Goal: Transaction & Acquisition: Purchase product/service

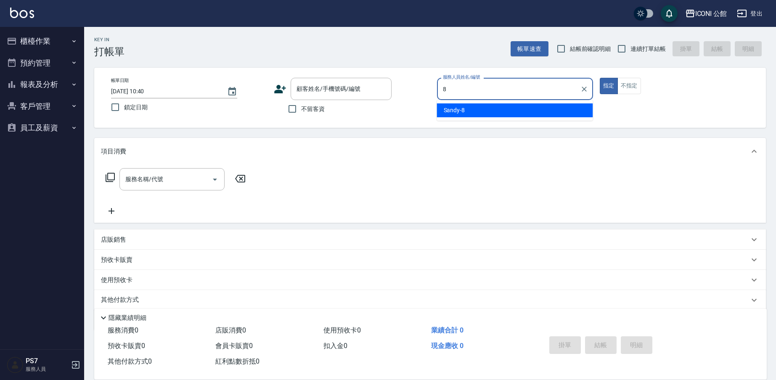
type input "Sandy-8"
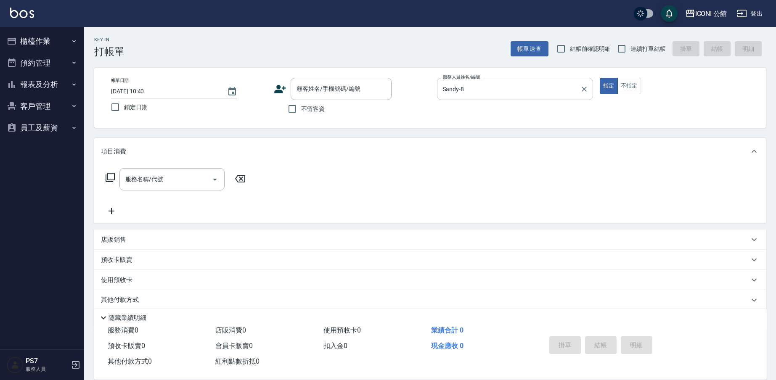
type button "true"
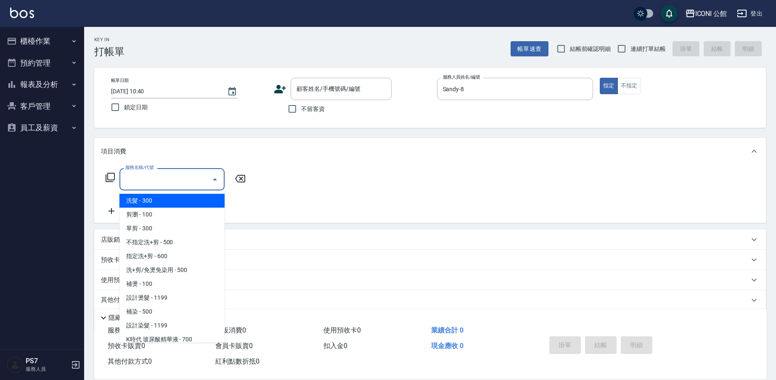
click at [176, 172] on input "服務名稱/代號" at bounding box center [165, 179] width 85 height 15
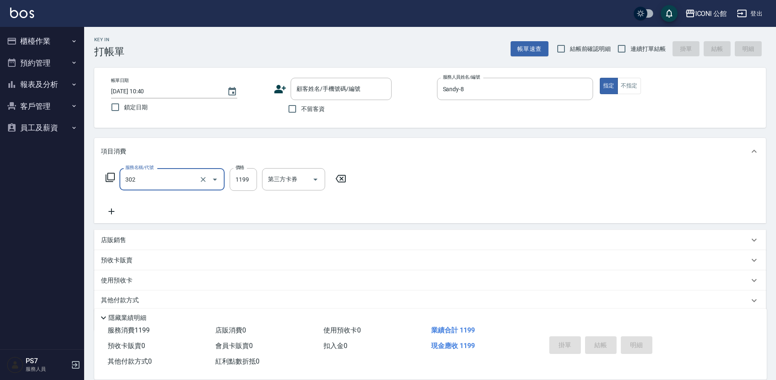
type input "設計燙髮(302)"
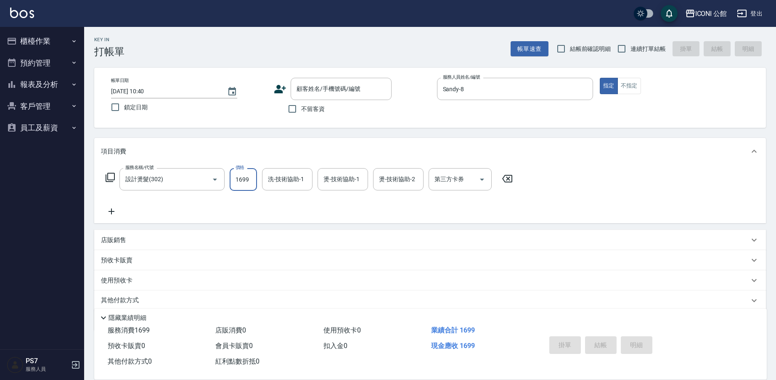
type input "1699"
type input "[PERSON_NAME]-24"
type input "Sandy-8"
type input "[PERSON_NAME]-24"
click at [114, 178] on icon at bounding box center [110, 178] width 10 height 10
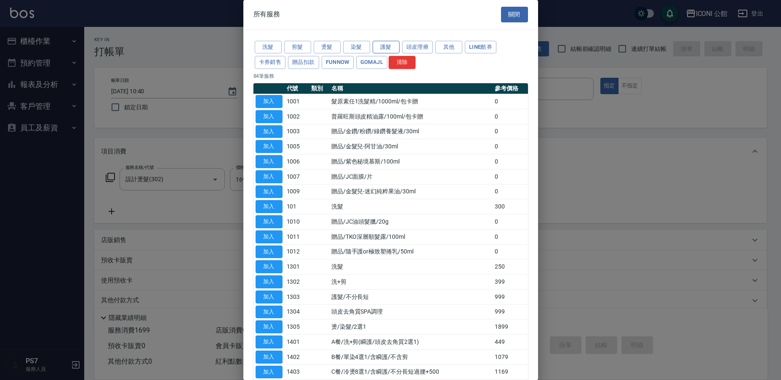
click at [382, 47] on button "護髮" at bounding box center [385, 47] width 27 height 13
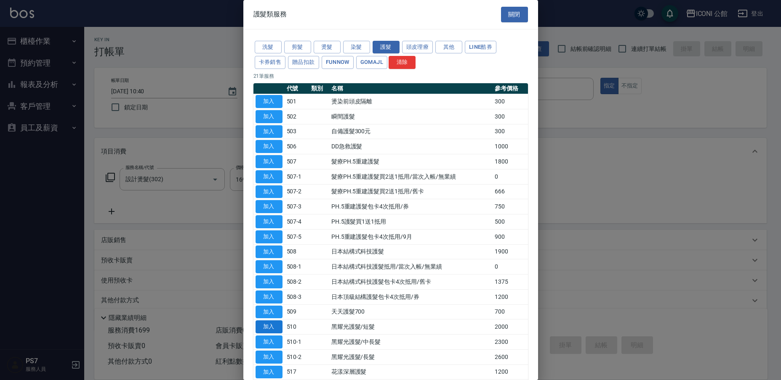
click at [271, 321] on button "加入" at bounding box center [268, 327] width 27 height 13
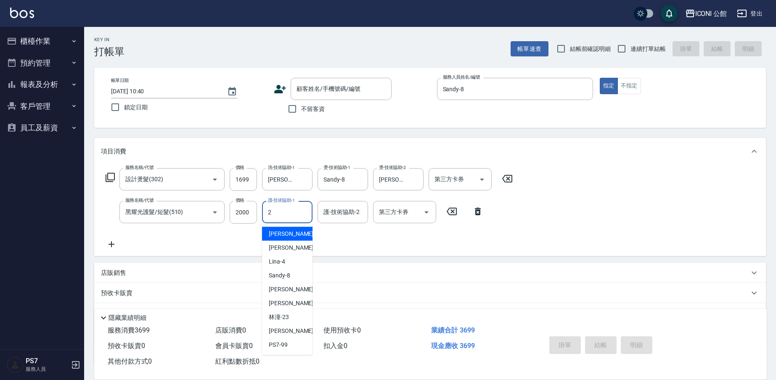
click at [282, 213] on input "2" at bounding box center [287, 212] width 43 height 15
type input "[PERSON_NAME]-24"
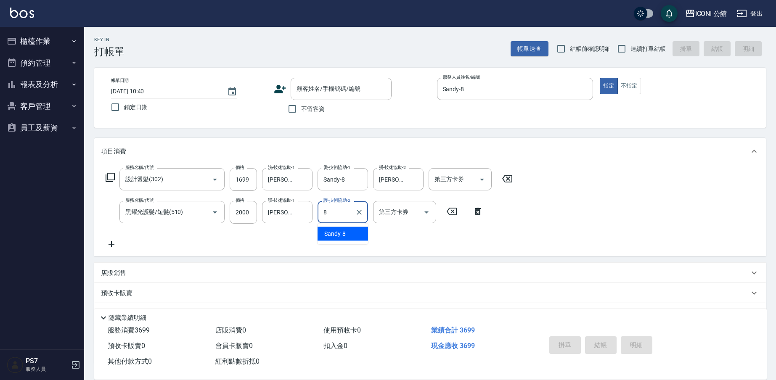
type input "Sandy-8"
click at [298, 105] on input "不留客資" at bounding box center [293, 109] width 18 height 18
checkbox input "true"
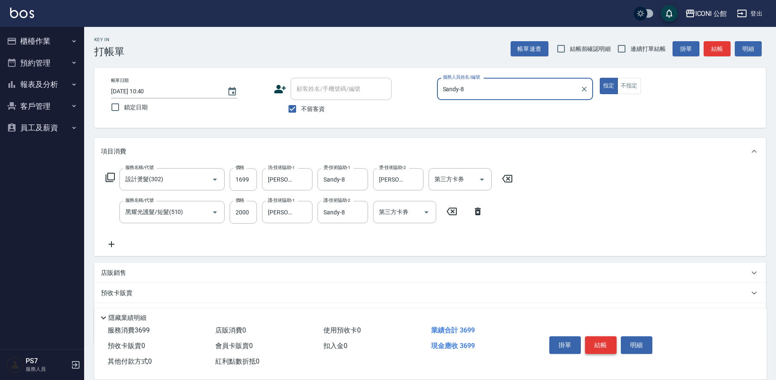
click at [606, 348] on button "結帳" at bounding box center [601, 346] width 32 height 18
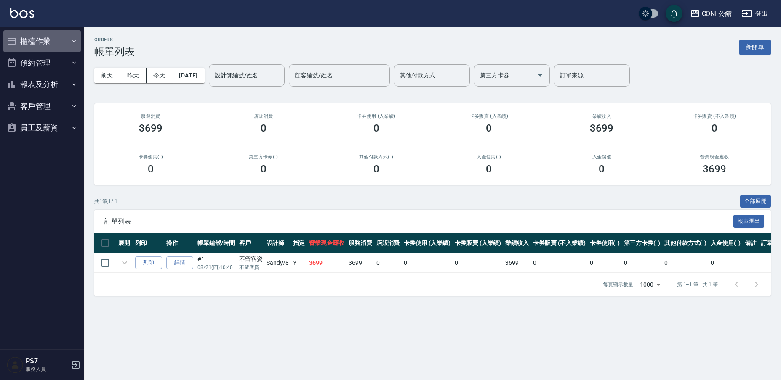
click at [29, 37] on button "櫃檯作業" at bounding box center [41, 41] width 77 height 22
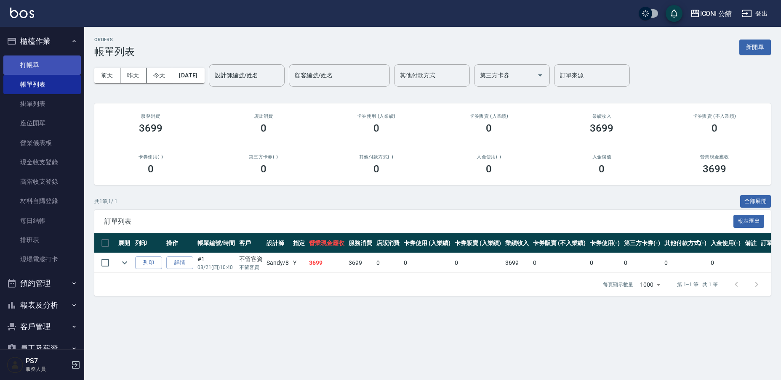
click at [16, 59] on link "打帳單" at bounding box center [41, 65] width 77 height 19
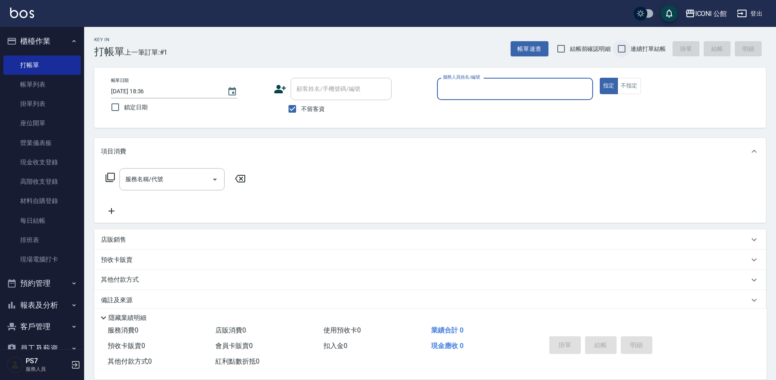
drag, startPoint x: 624, startPoint y: 45, endPoint x: 614, endPoint y: 52, distance: 12.3
click at [624, 46] on input "連續打單結帳" at bounding box center [622, 49] width 18 height 18
checkbox input "true"
click at [556, 88] on input "服務人員姓名/編號" at bounding box center [515, 89] width 149 height 15
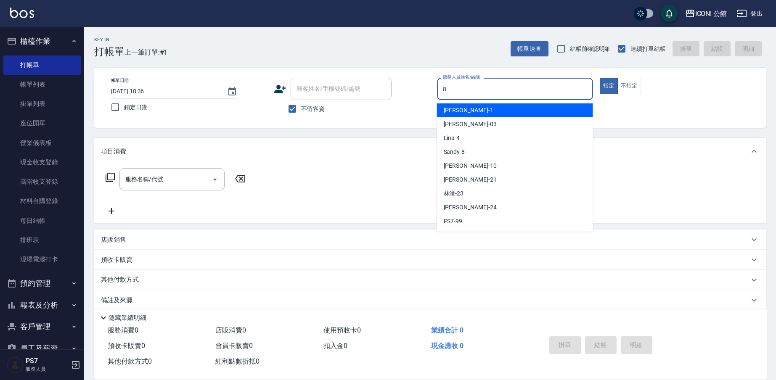
type input "Sandy-8"
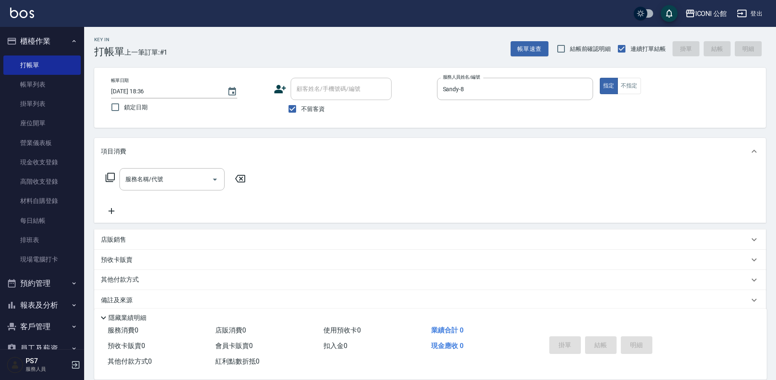
type button "true"
click at [169, 183] on input "服務名稱/代號" at bounding box center [165, 179] width 85 height 15
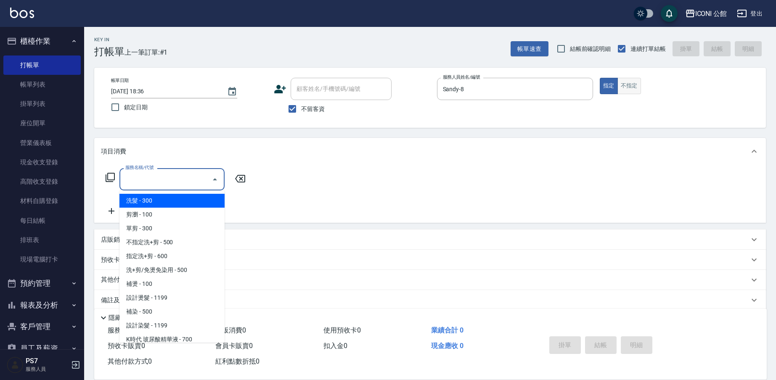
click at [623, 93] on button "不指定" at bounding box center [630, 86] width 24 height 16
click at [168, 180] on input "服務名稱/代號" at bounding box center [165, 179] width 85 height 15
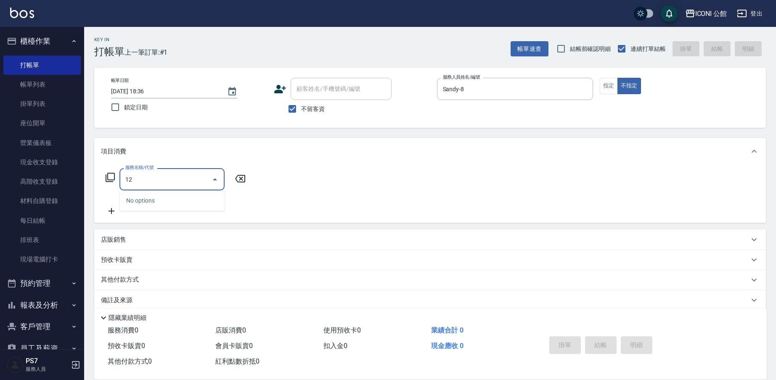
type input "1"
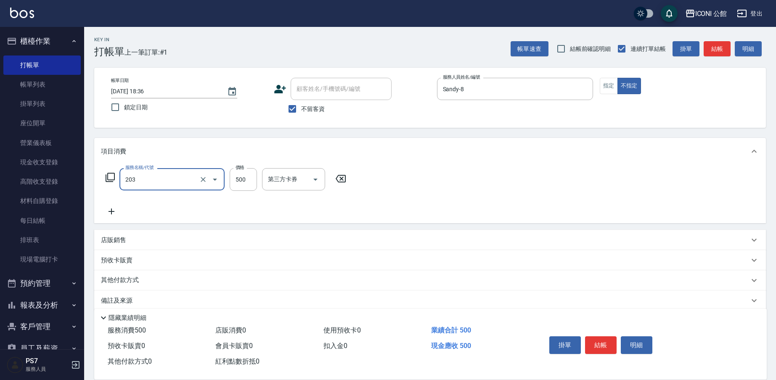
type input "不指定洗+剪(203)"
type input "500"
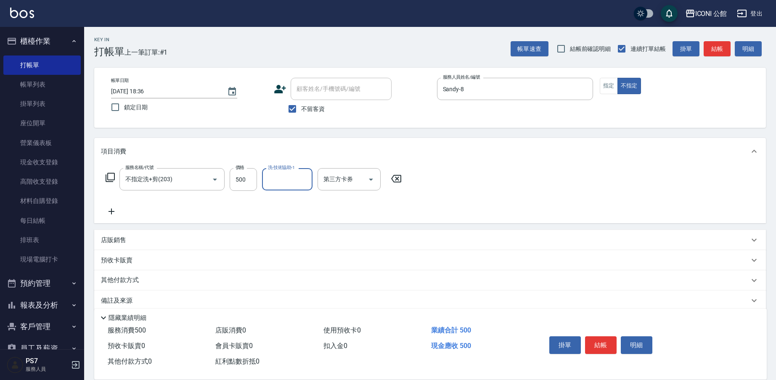
type input "5"
type input "[PERSON_NAME]-24"
click at [594, 344] on button "結帳" at bounding box center [601, 346] width 32 height 18
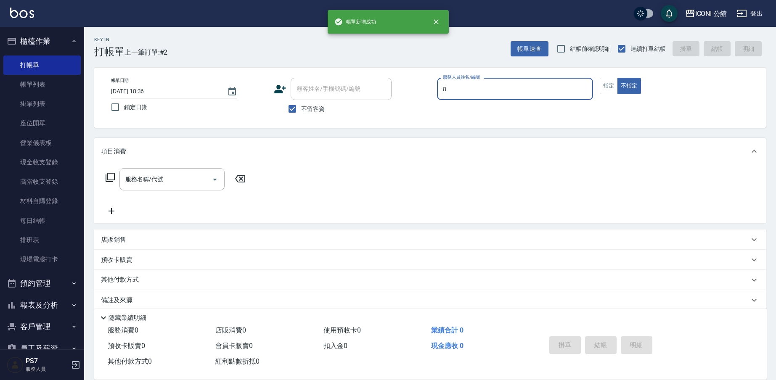
type input "Sandy-8"
type button "false"
click at [610, 90] on button "指定" at bounding box center [609, 86] width 18 height 16
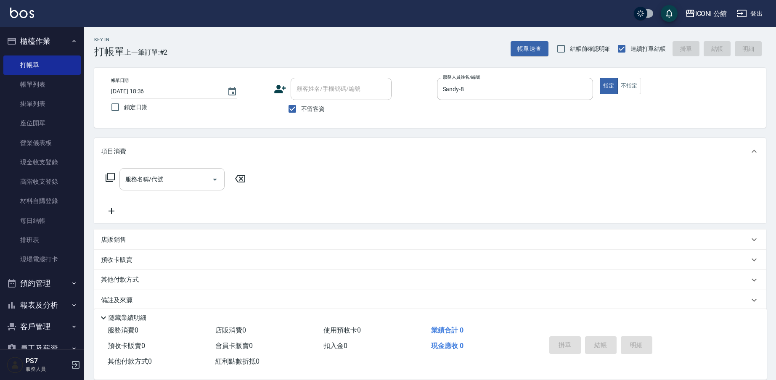
click at [166, 186] on input "服務名稱/代號" at bounding box center [165, 179] width 85 height 15
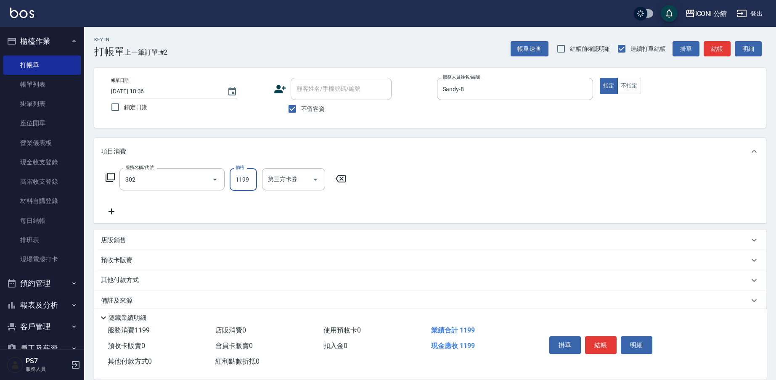
type input "設計燙髮(302)"
type input "1380"
type input "[PERSON_NAME]-24"
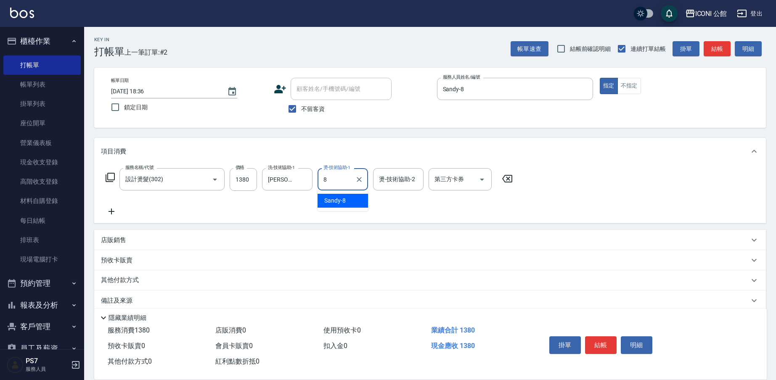
type input "Sandy-8"
type input "[PERSON_NAME]-24"
click at [112, 178] on icon at bounding box center [110, 178] width 10 height 10
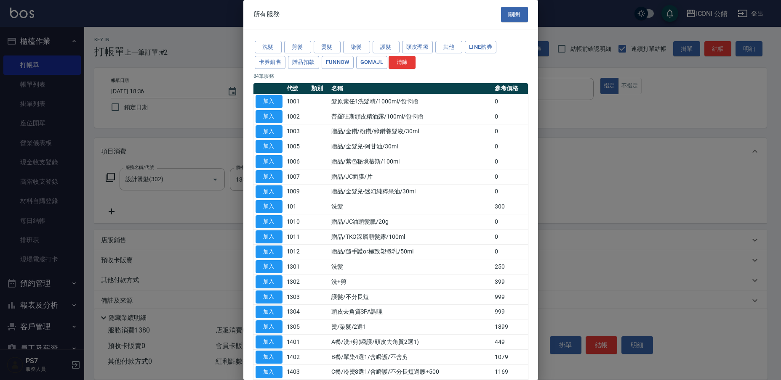
click at [372, 49] on div "洗髮 剪髮 燙髮 染髮 護髮 頭皮理療 其他 LINE酷券 卡券銷售 贈品扣款 FUNNOW GOMAJL 清除" at bounding box center [390, 55] width 274 height 31
click at [374, 49] on button "護髮" at bounding box center [385, 47] width 27 height 13
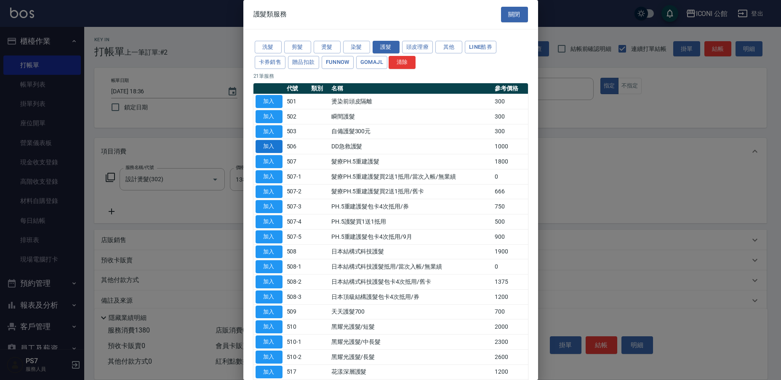
click at [278, 144] on button "加入" at bounding box center [268, 146] width 27 height 13
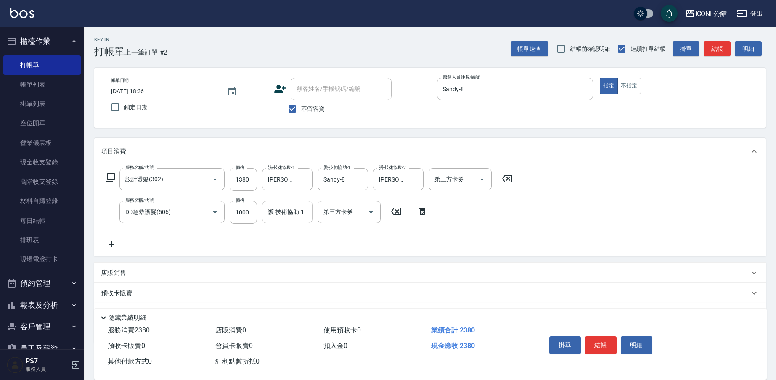
drag, startPoint x: 285, startPoint y: 213, endPoint x: 294, endPoint y: 221, distance: 11.0
click at [286, 214] on input "2" at bounding box center [287, 212] width 43 height 15
type input "[PERSON_NAME]-24"
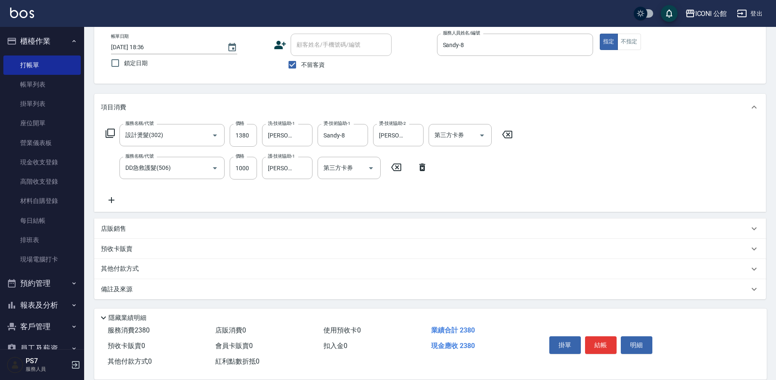
drag, startPoint x: 129, startPoint y: 268, endPoint x: 135, endPoint y: 269, distance: 6.0
click at [130, 268] on p "其他付款方式" at bounding box center [122, 269] width 42 height 9
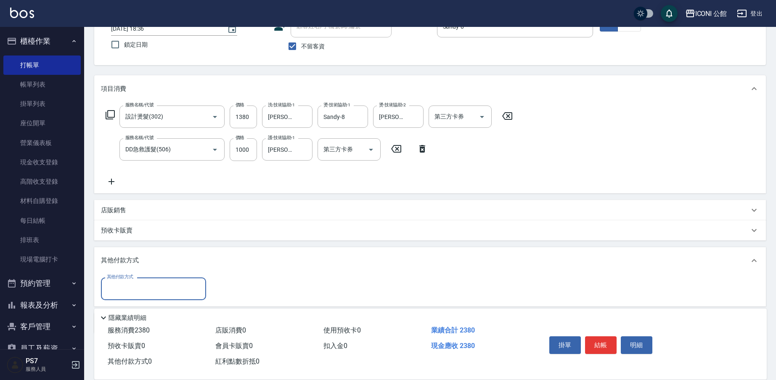
scroll to position [97, 0]
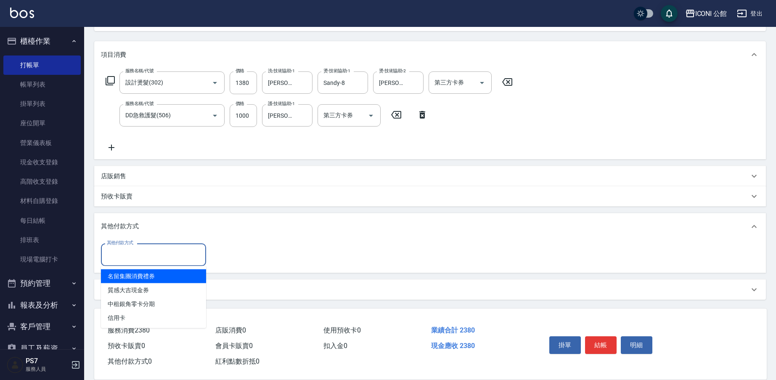
click at [152, 255] on input "其他付款方式" at bounding box center [154, 254] width 98 height 15
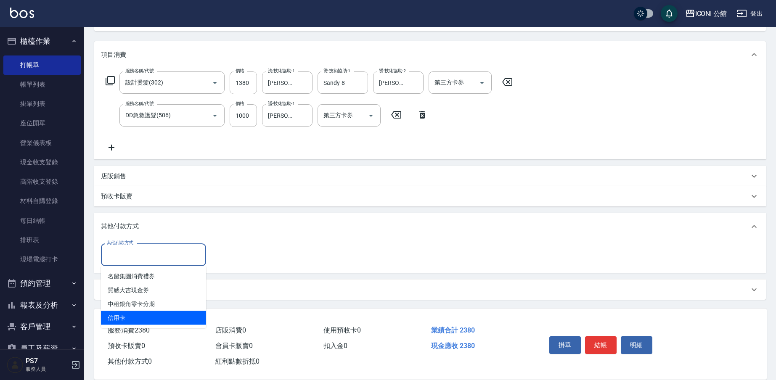
drag, startPoint x: 152, startPoint y: 325, endPoint x: 168, endPoint y: 314, distance: 19.4
click at [152, 325] on ul "名留集團消費禮券 質感大吉現金券 中租銀角零卡分期 信用卡" at bounding box center [153, 297] width 105 height 62
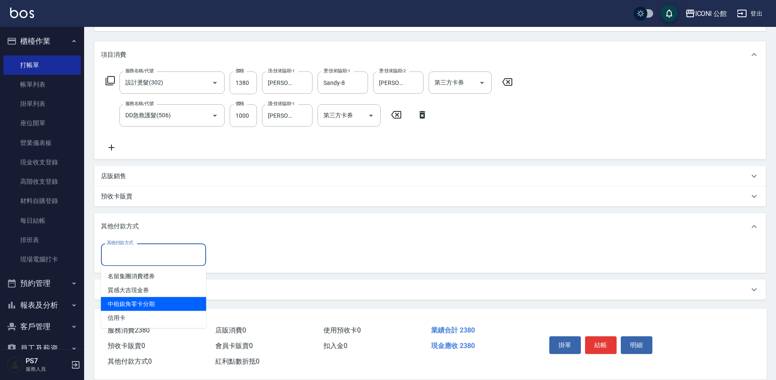
click at [182, 312] on span "信用卡" at bounding box center [153, 318] width 105 height 14
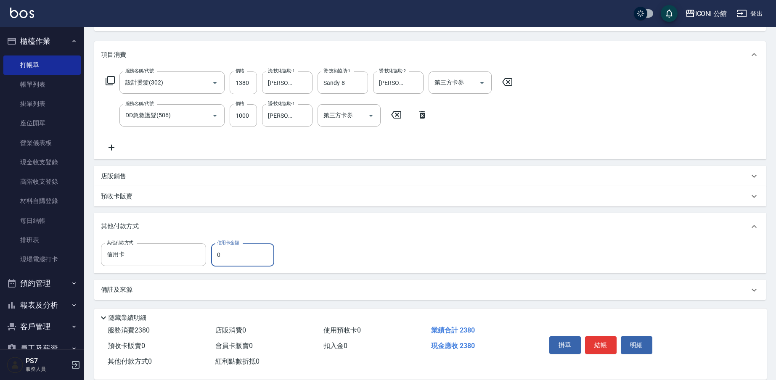
type input "信用卡"
click at [244, 261] on input "0" at bounding box center [242, 255] width 63 height 23
type input "100"
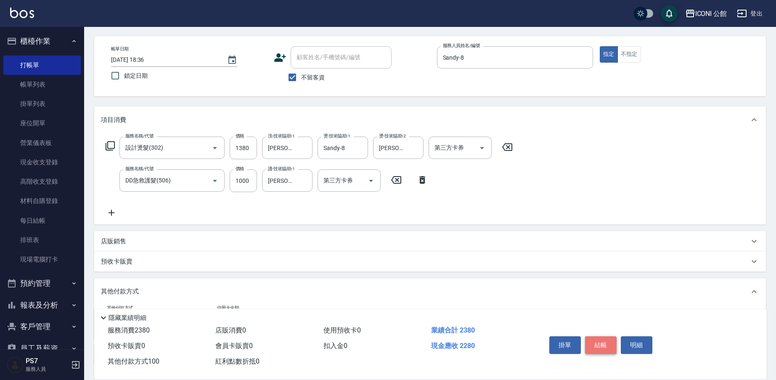
click at [603, 346] on button "結帳" at bounding box center [601, 346] width 32 height 18
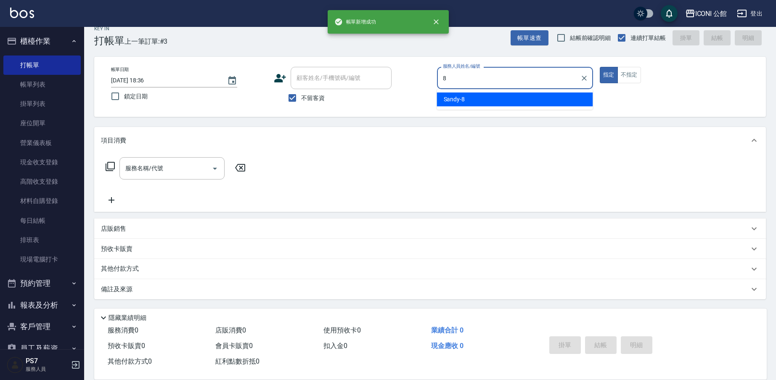
scroll to position [11, 0]
type input "Sandy-8"
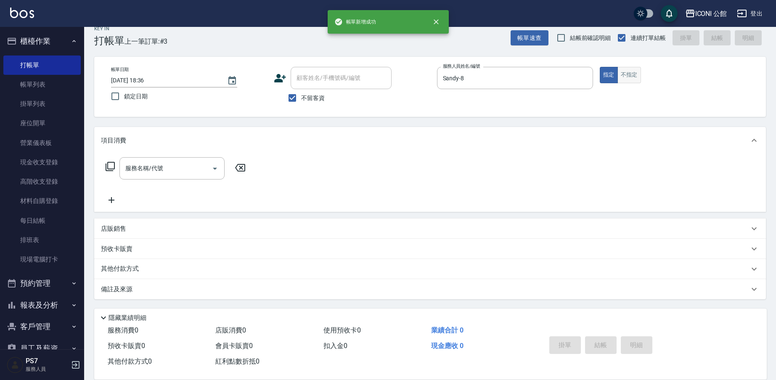
click at [640, 75] on button "不指定" at bounding box center [630, 75] width 24 height 16
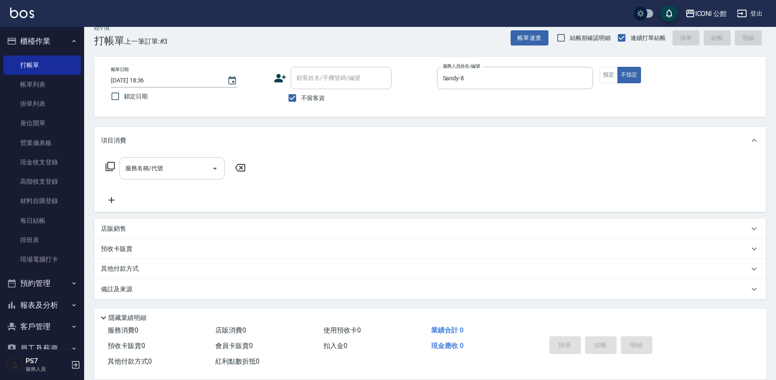
click at [144, 163] on div "服務名稱/代號 服務名稱/代號" at bounding box center [172, 168] width 105 height 22
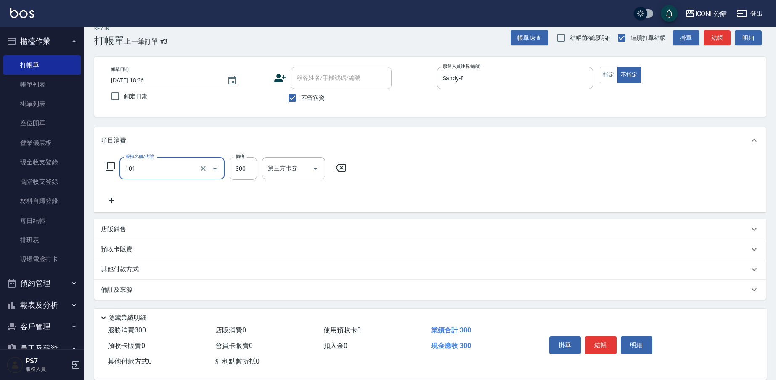
type input "洗髮(101)"
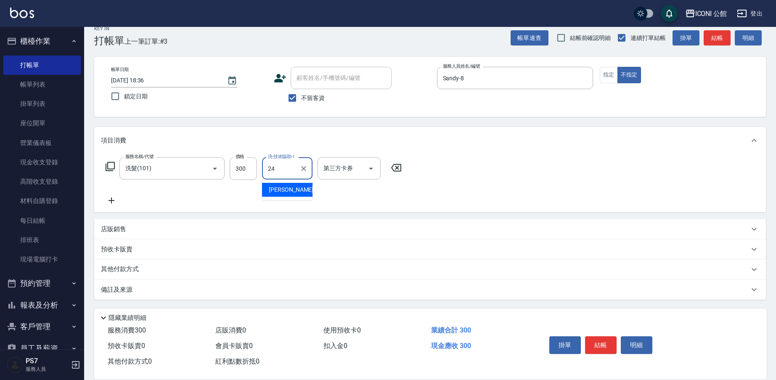
type input "[PERSON_NAME]-24"
click at [106, 162] on icon at bounding box center [110, 167] width 10 height 10
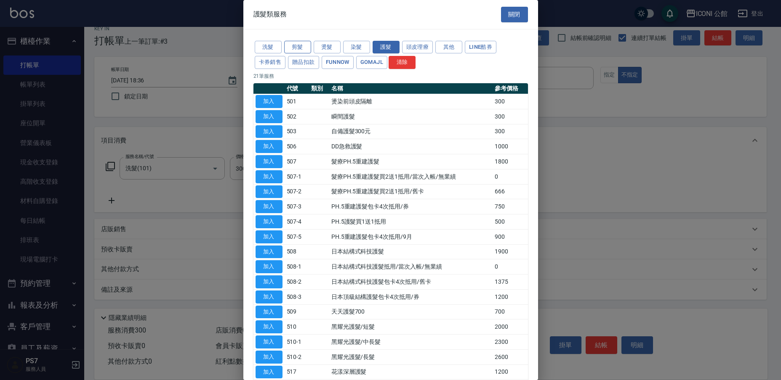
click at [298, 45] on button "剪髮" at bounding box center [297, 47] width 27 height 13
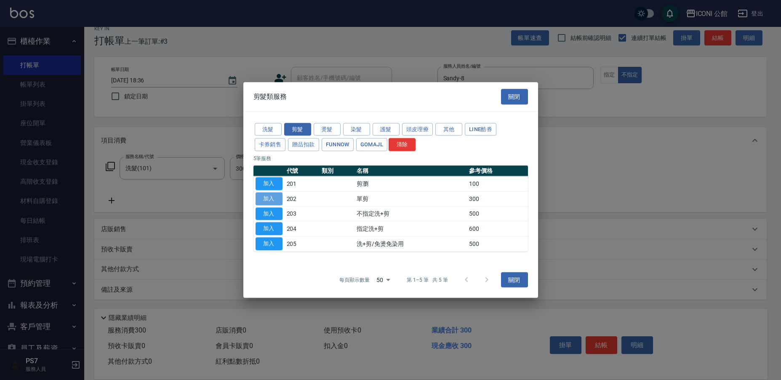
click at [275, 199] on button "加入" at bounding box center [268, 198] width 27 height 13
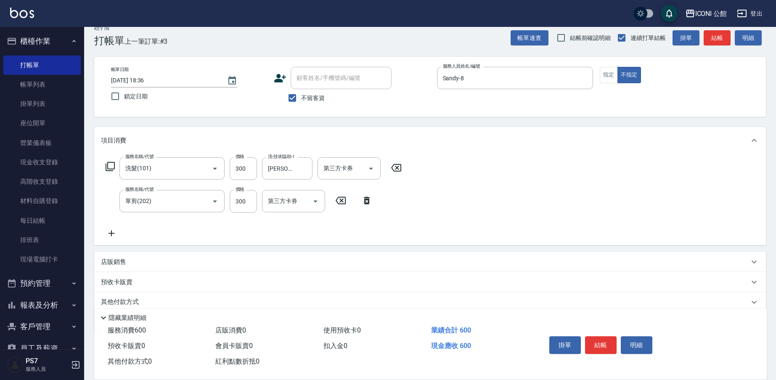
click at [104, 168] on div "服務名稱/代號 洗髮(101) 服務名稱/代號 價格 300 價格 洗-技術協助-1 可[PERSON_NAME]-24 洗-技術協助-1 第三方卡券 第三方…" at bounding box center [254, 168] width 306 height 23
click at [108, 168] on icon at bounding box center [110, 166] width 9 height 9
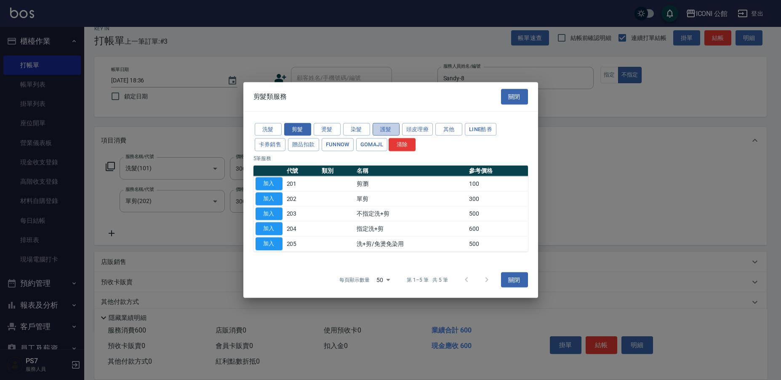
click at [385, 132] on button "護髮" at bounding box center [385, 129] width 27 height 13
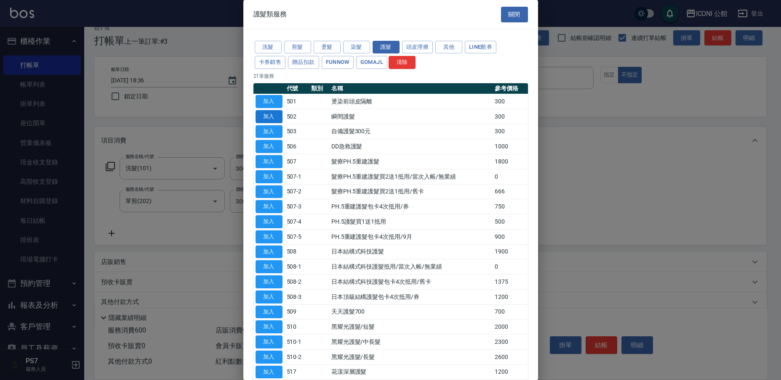
click at [275, 111] on button "加入" at bounding box center [268, 116] width 27 height 13
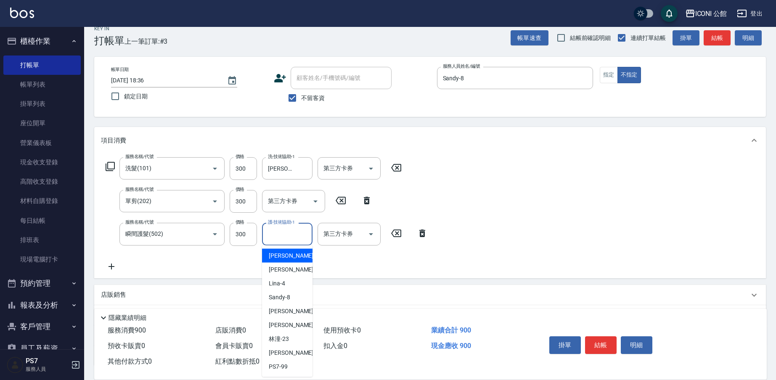
drag, startPoint x: 280, startPoint y: 230, endPoint x: 285, endPoint y: 230, distance: 4.6
click at [280, 230] on input "護-技術協助-1" at bounding box center [287, 234] width 43 height 15
type input "[PERSON_NAME]-24"
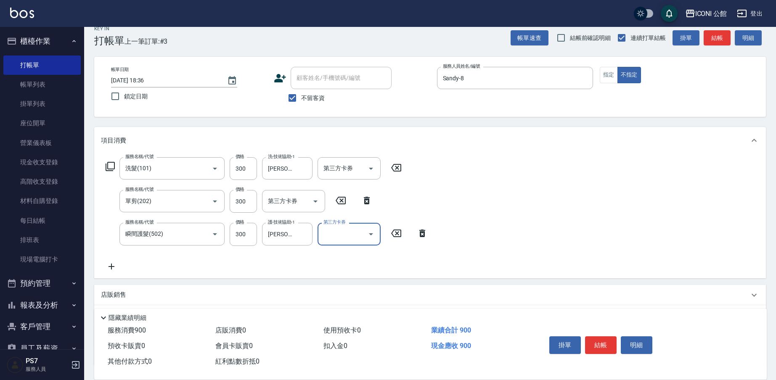
click at [364, 201] on icon at bounding box center [366, 201] width 21 height 10
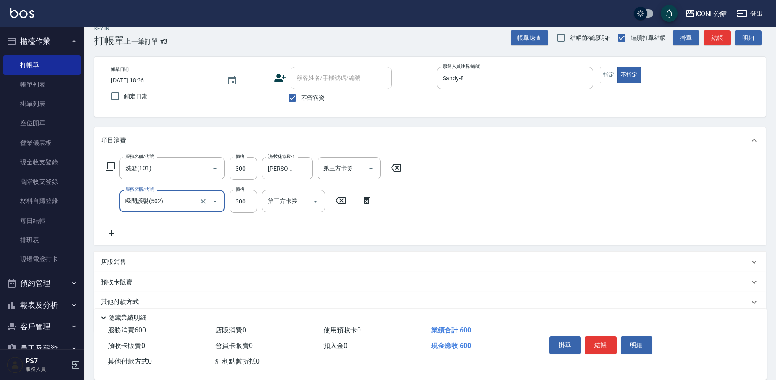
type input "瞬間護髮(502)"
click at [112, 168] on icon at bounding box center [110, 167] width 10 height 10
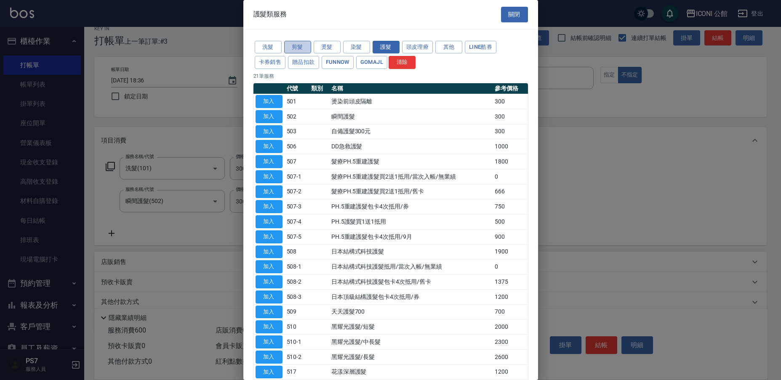
click at [290, 43] on button "剪髮" at bounding box center [297, 47] width 27 height 13
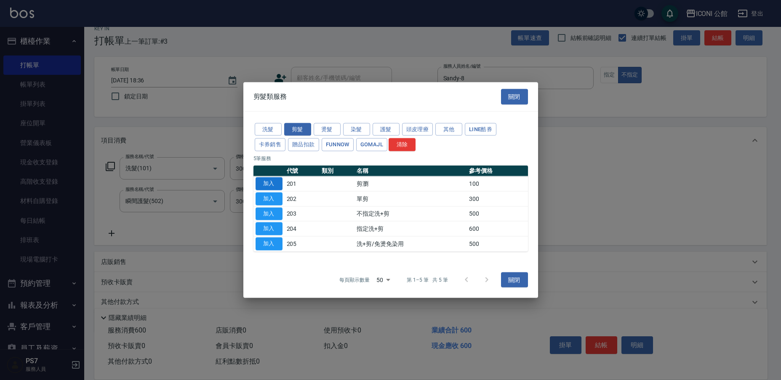
click at [276, 178] on button "加入" at bounding box center [268, 184] width 27 height 13
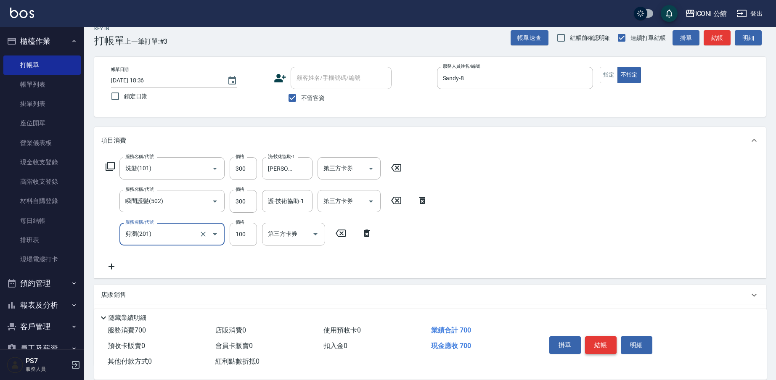
click at [602, 340] on button "結帳" at bounding box center [601, 346] width 32 height 18
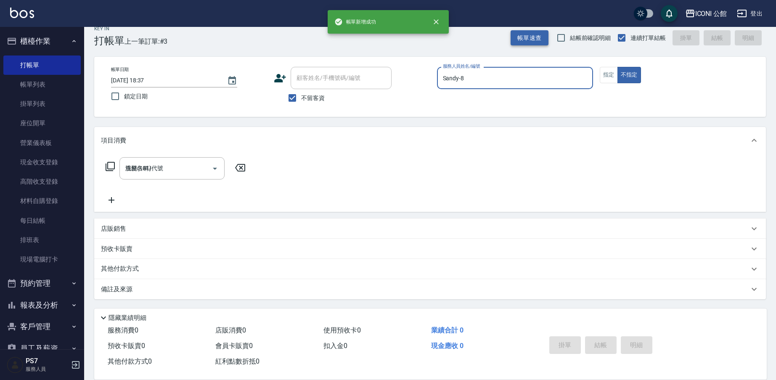
type input "[DATE] 18:37"
type input "PS7-99"
click at [585, 77] on icon "Clear" at bounding box center [584, 78] width 5 height 5
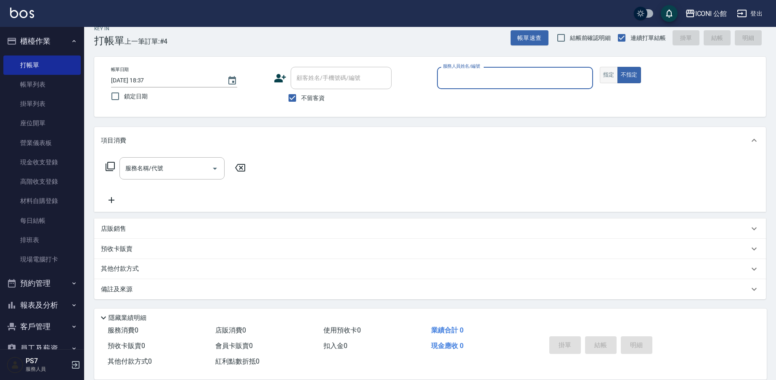
click at [614, 77] on button "指定" at bounding box center [609, 75] width 18 height 16
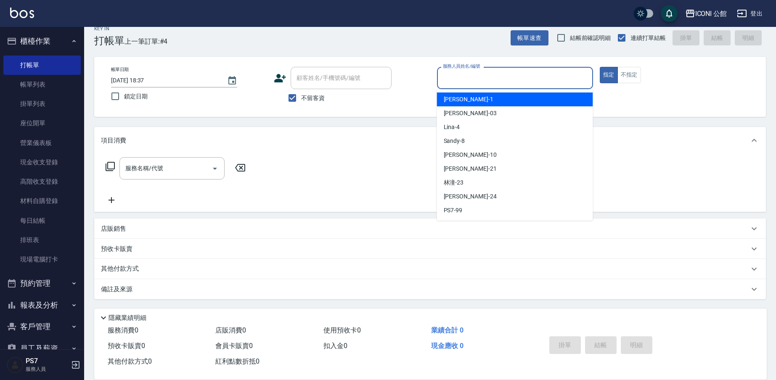
click at [527, 79] on input "服務人員姓名/編號" at bounding box center [515, 78] width 149 height 15
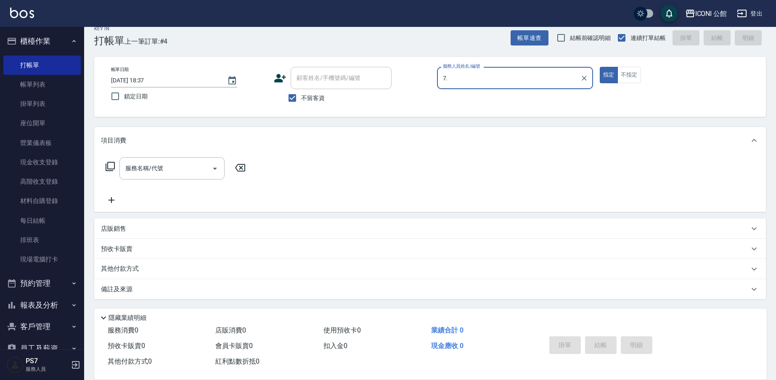
type input "7"
type input "Sandy-8"
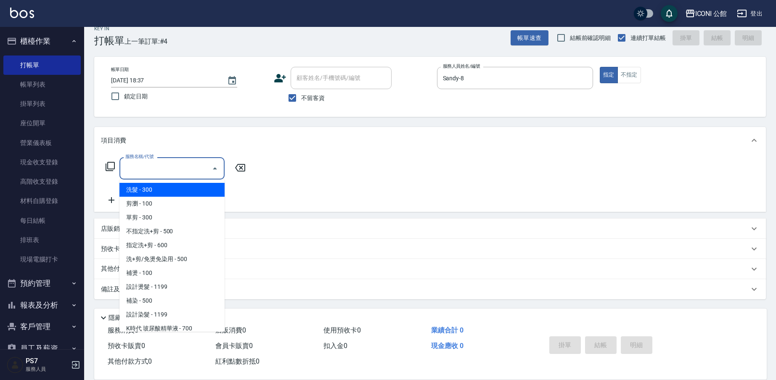
click at [182, 169] on input "服務名稱/代號" at bounding box center [165, 168] width 85 height 15
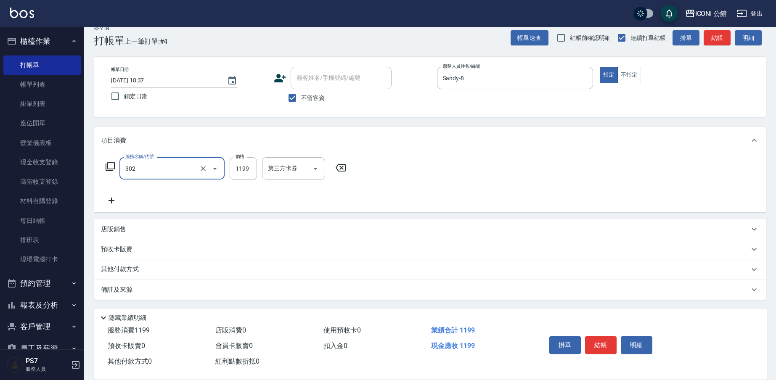
type input "設計燙髮(302)"
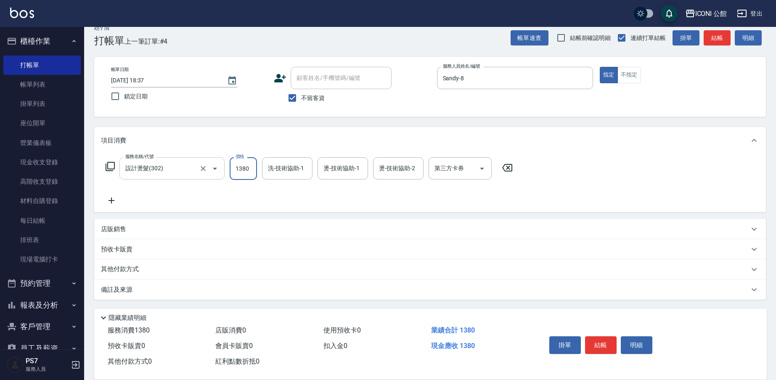
type input "1380"
type input "[PERSON_NAME]-24"
type input "Sandy-8"
type input "[PERSON_NAME]-24"
click at [605, 346] on button "結帳" at bounding box center [601, 346] width 32 height 18
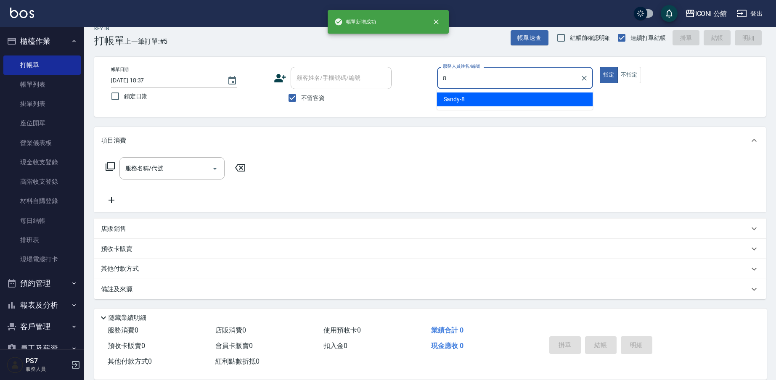
type input "Sandy-8"
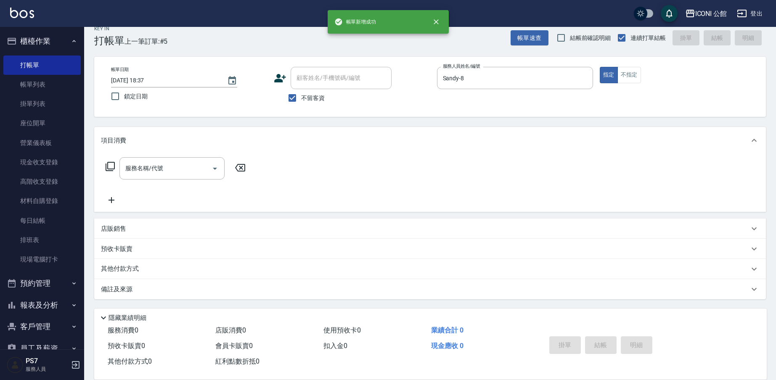
click at [158, 154] on div "服務名稱/代號 服務名稱/代號" at bounding box center [430, 183] width 672 height 58
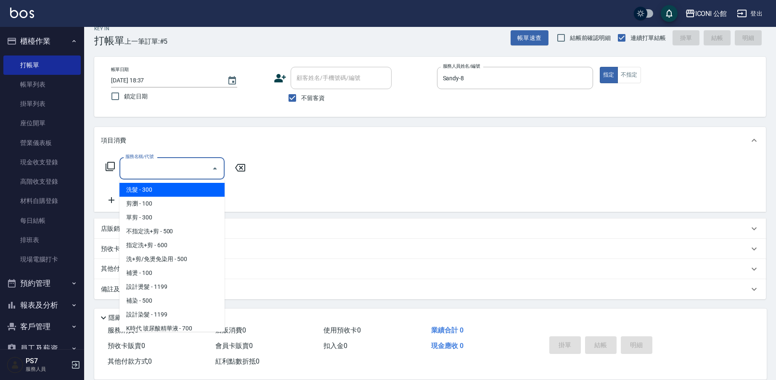
click at [161, 165] on input "服務名稱/代號" at bounding box center [165, 168] width 85 height 15
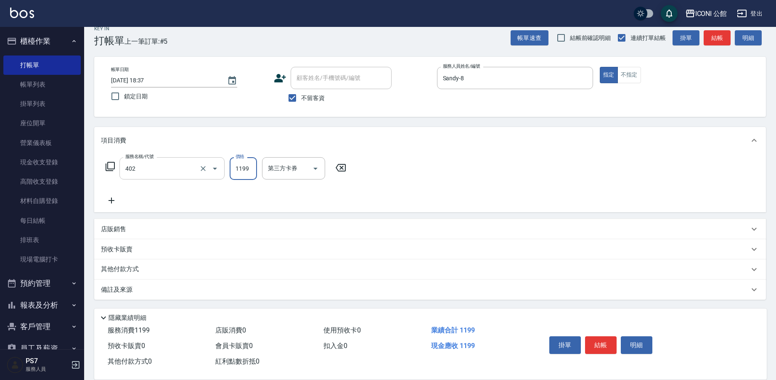
type input "設計染髮(402)"
type input "1280"
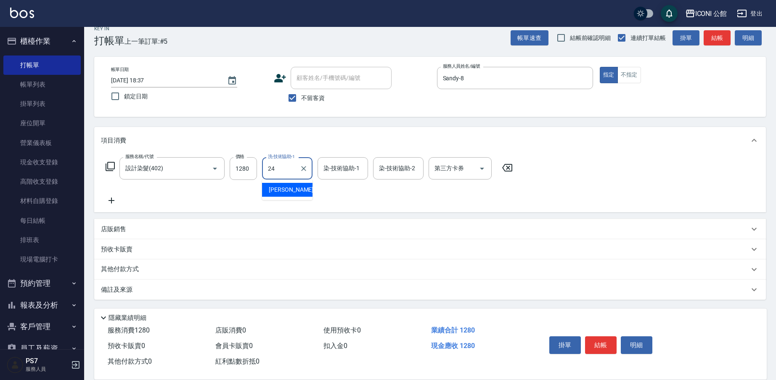
type input "[PERSON_NAME]-24"
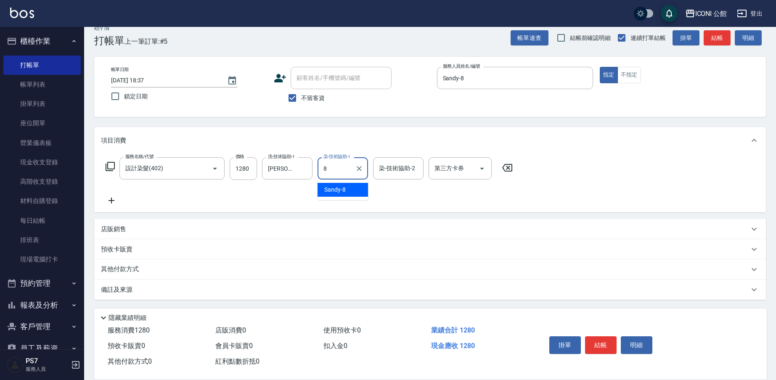
type input "Sandy-8"
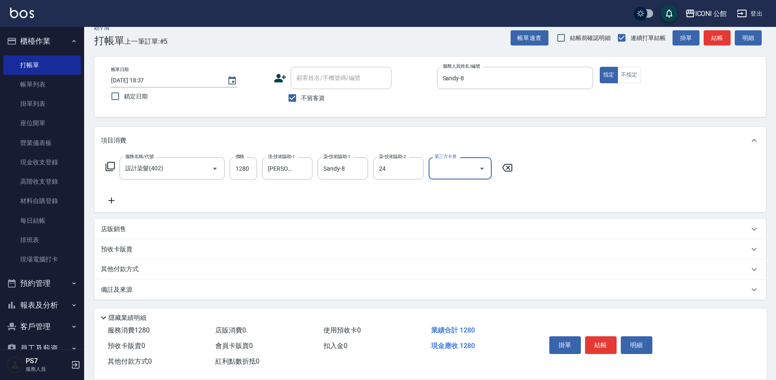
type input "[PERSON_NAME]-24"
click at [114, 170] on icon at bounding box center [110, 166] width 9 height 9
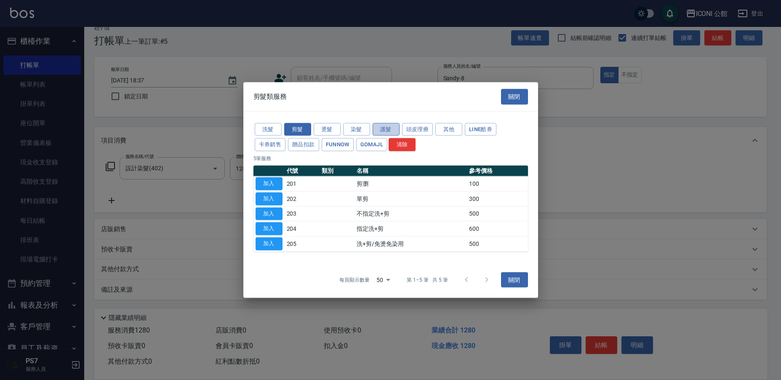
click at [389, 127] on button "護髮" at bounding box center [385, 129] width 27 height 13
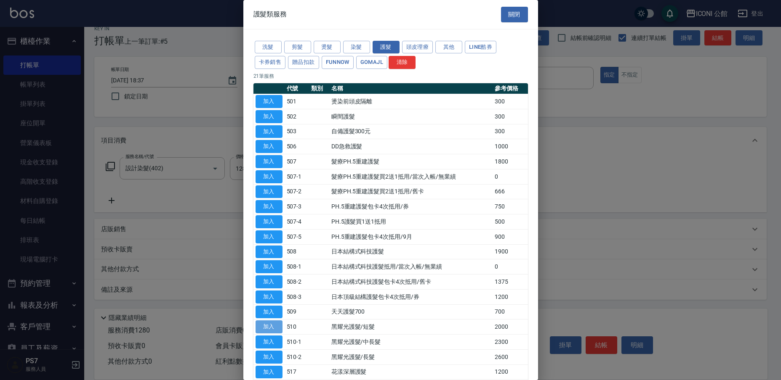
click at [259, 325] on button "加入" at bounding box center [268, 327] width 27 height 13
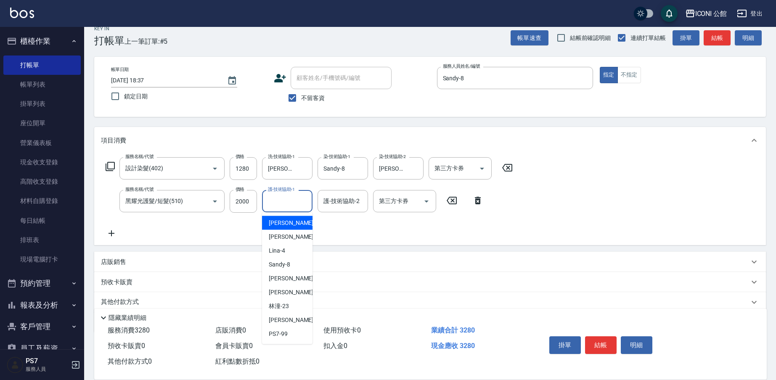
click at [295, 202] on input "護-技術協助-1" at bounding box center [287, 201] width 43 height 15
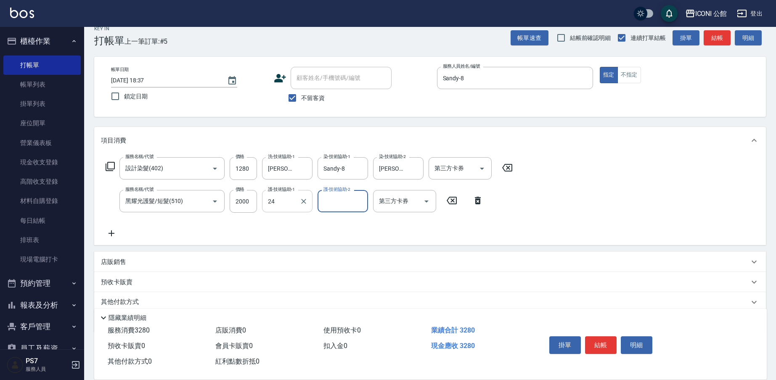
type input "[PERSON_NAME]-24"
type input "9"
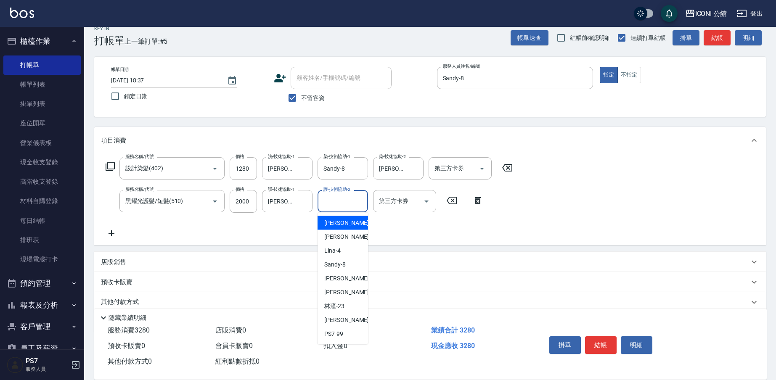
click at [335, 196] on div "護-技術協助-2 護-技術協助-2" at bounding box center [343, 201] width 51 height 22
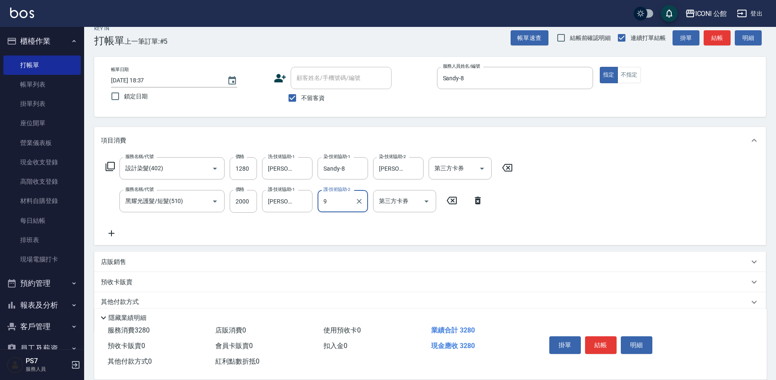
type input "9"
click at [346, 202] on input "護-技術協助-2" at bounding box center [343, 201] width 43 height 15
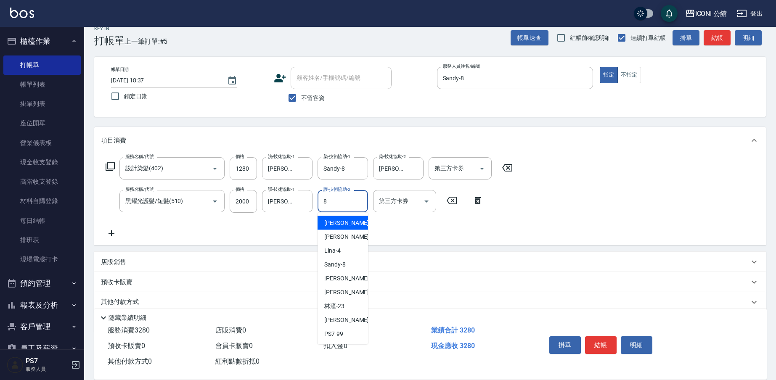
type input "Sandy-8"
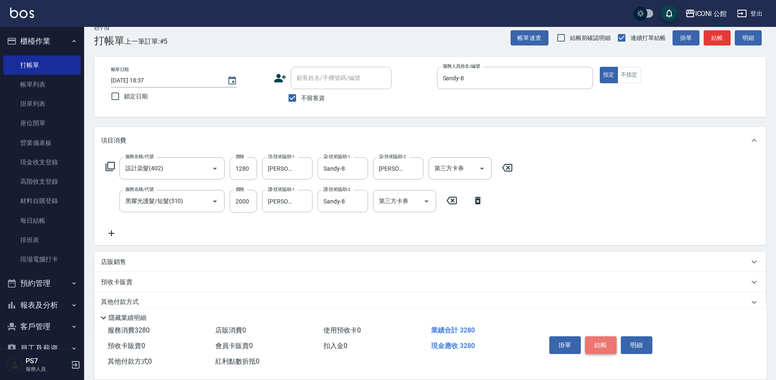
click at [601, 343] on button "結帳" at bounding box center [601, 346] width 32 height 18
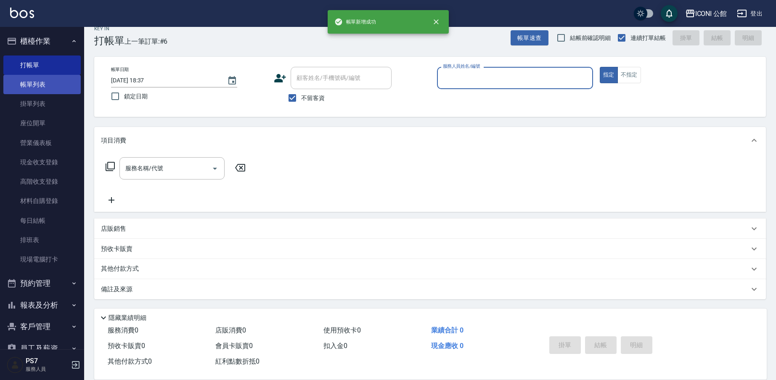
click at [36, 88] on link "帳單列表" at bounding box center [41, 84] width 77 height 19
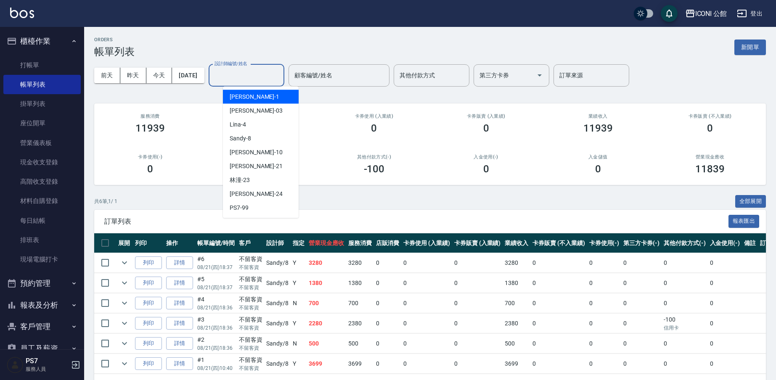
drag, startPoint x: 253, startPoint y: 80, endPoint x: 269, endPoint y: 92, distance: 20.1
click at [254, 80] on input "設計師編號/姓名" at bounding box center [247, 75] width 68 height 15
type input "Sandy-8"
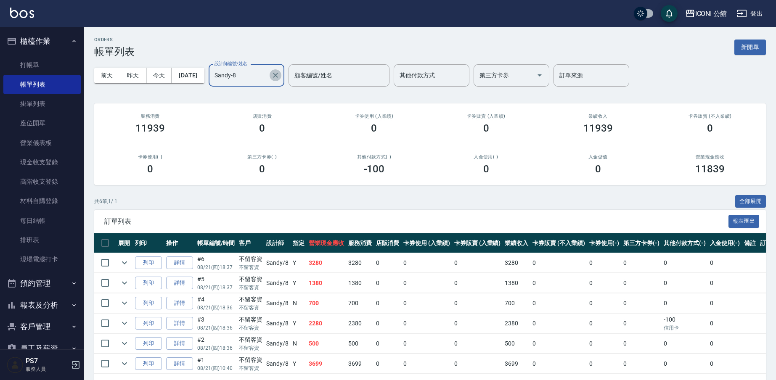
click at [280, 74] on icon "Clear" at bounding box center [275, 75] width 8 height 8
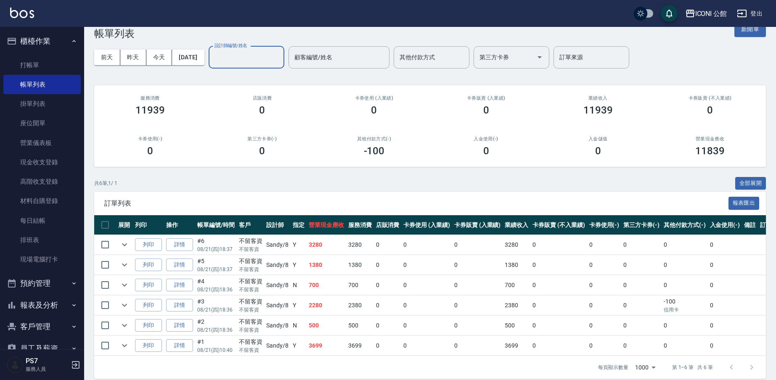
scroll to position [32, 0]
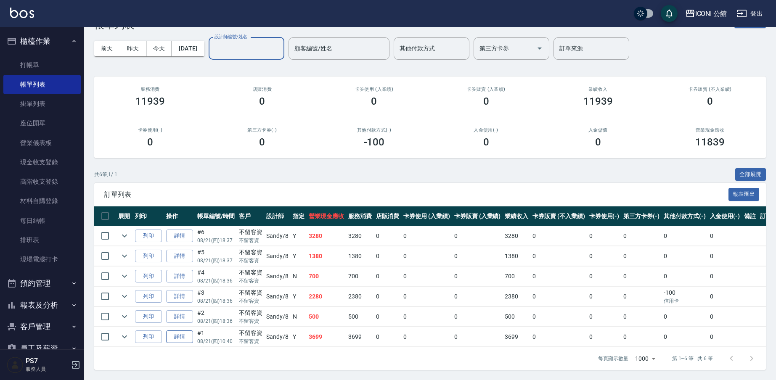
click at [174, 331] on link "詳情" at bounding box center [179, 337] width 27 height 13
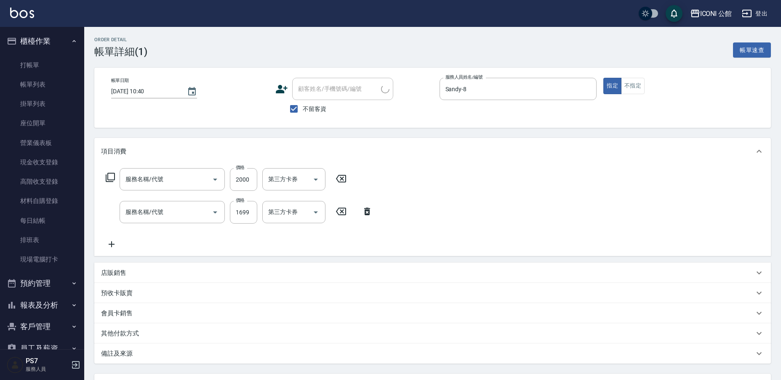
type input "[DATE] 10:40"
checkbox input "true"
type input "Sandy-8"
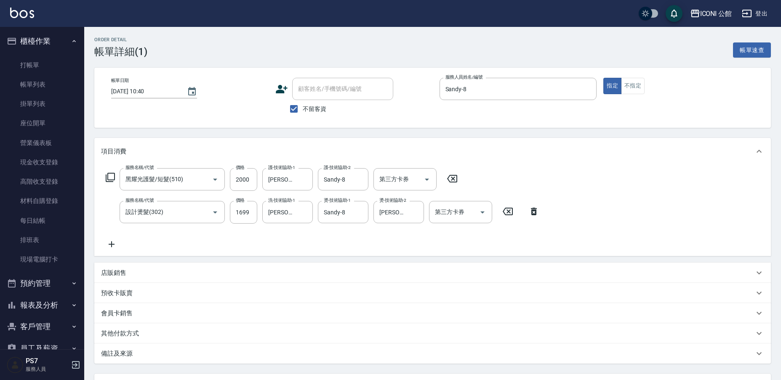
type input "黑耀光護髮/短髮(510)"
type input "設計燙髮(302)"
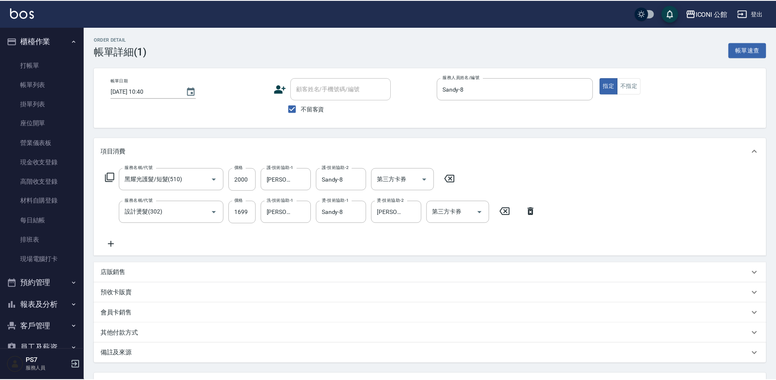
scroll to position [16, 0]
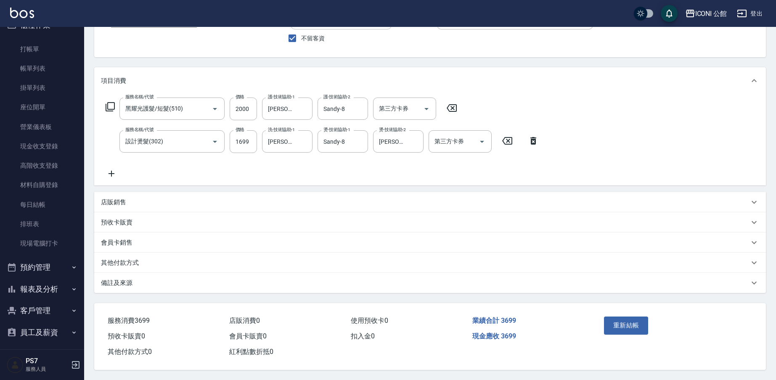
click at [152, 259] on div "其他付款方式" at bounding box center [425, 263] width 649 height 9
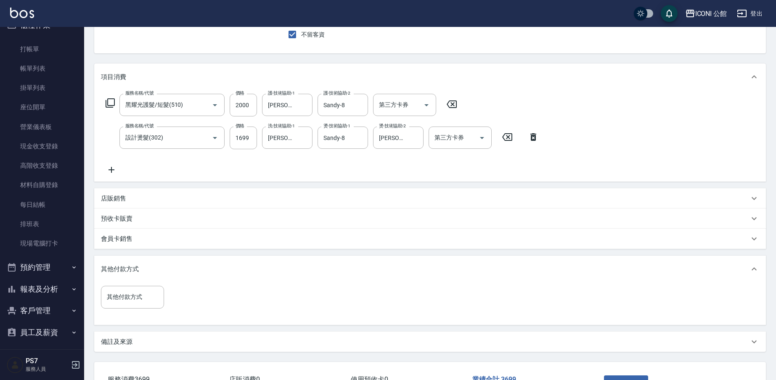
scroll to position [137, 0]
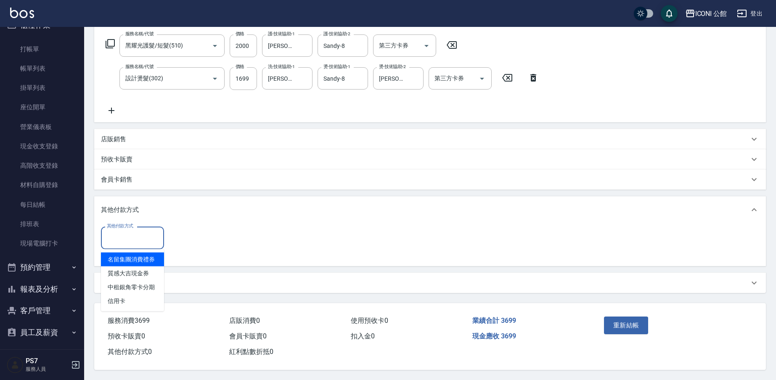
click at [148, 231] on input "其他付款方式" at bounding box center [133, 238] width 56 height 15
click at [143, 295] on span "信用卡" at bounding box center [132, 302] width 63 height 14
type input "信用卡"
click at [205, 236] on input "0" at bounding box center [200, 237] width 63 height 23
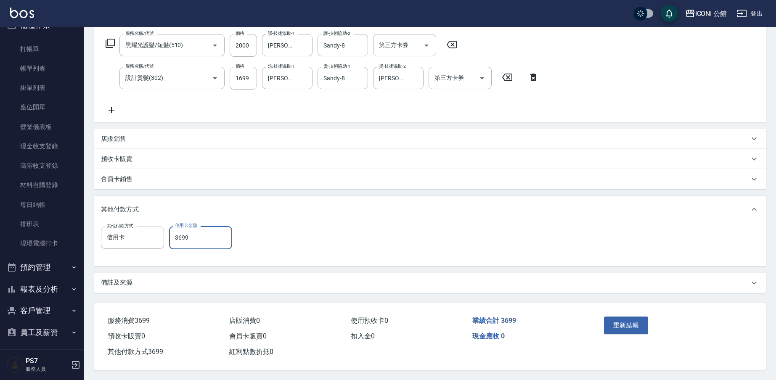
type input "3699"
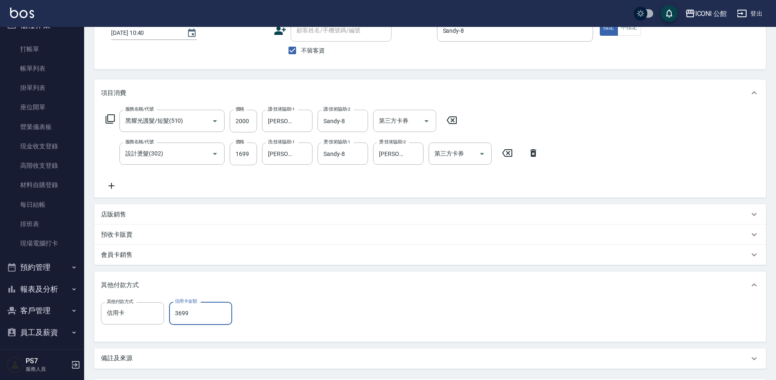
scroll to position [133, 0]
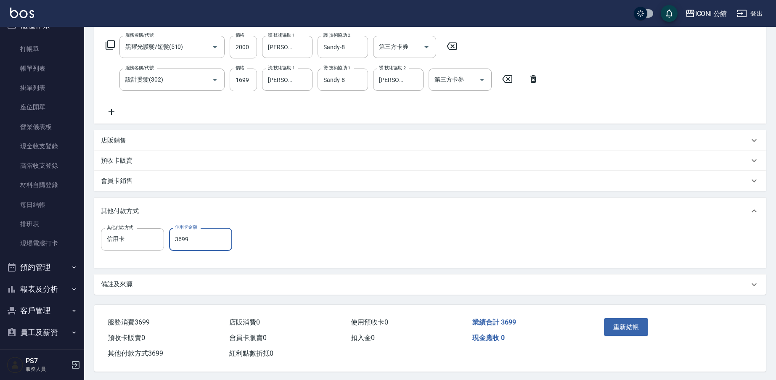
drag, startPoint x: 631, startPoint y: 331, endPoint x: 615, endPoint y: 325, distance: 17.0
click at [631, 331] on button "重新結帳" at bounding box center [626, 328] width 45 height 18
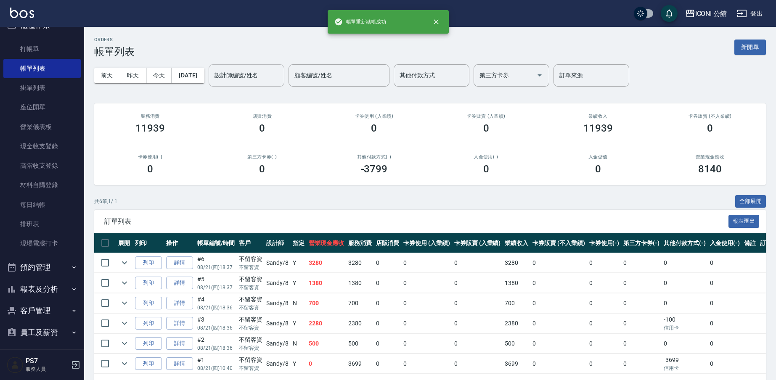
drag, startPoint x: 242, startPoint y: 74, endPoint x: 247, endPoint y: 77, distance: 5.7
click at [243, 75] on input "設計師編號/姓名" at bounding box center [247, 75] width 68 height 15
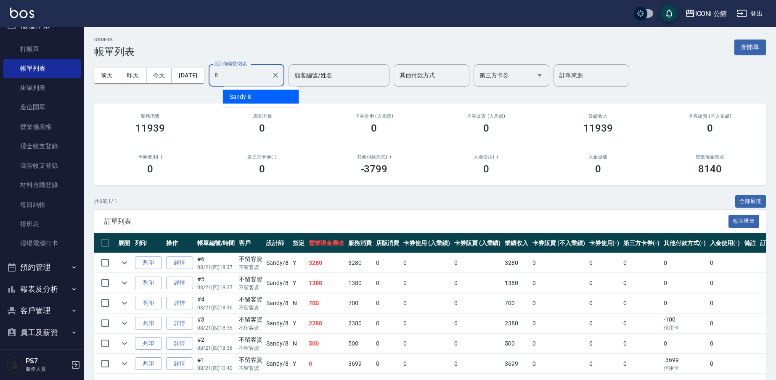
type input "Sandy-8"
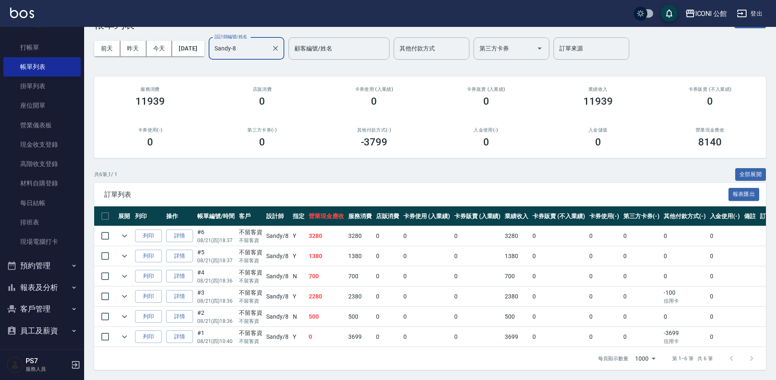
click at [56, 286] on button "報表及分析" at bounding box center [41, 288] width 77 height 22
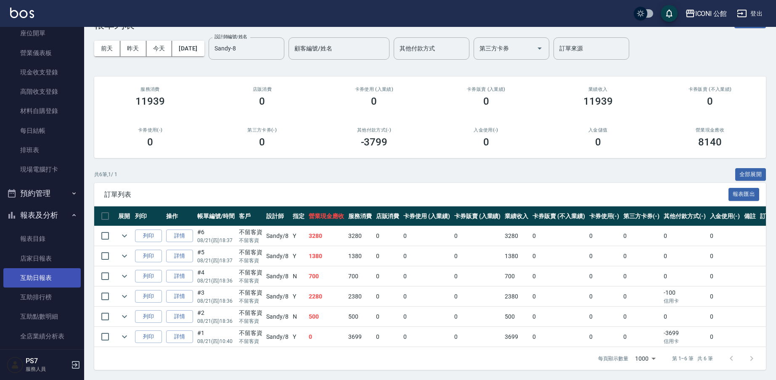
scroll to position [173, 0]
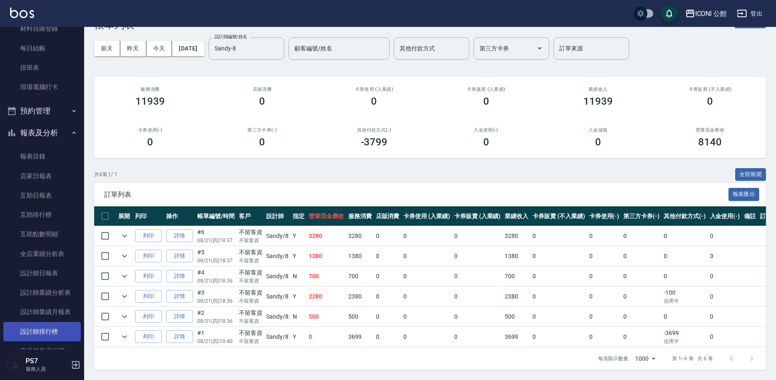
click at [55, 327] on link "設計師排行榜" at bounding box center [41, 331] width 77 height 19
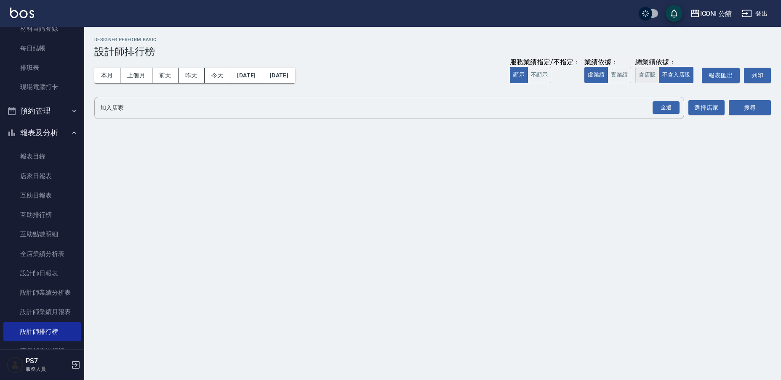
click at [642, 78] on button "含店販" at bounding box center [647, 75] width 24 height 16
drag, startPoint x: 669, startPoint y: 107, endPoint x: 771, endPoint y: 108, distance: 101.8
click at [669, 107] on div "全選" at bounding box center [665, 107] width 27 height 13
click at [755, 109] on button "搜尋" at bounding box center [749, 109] width 42 height 16
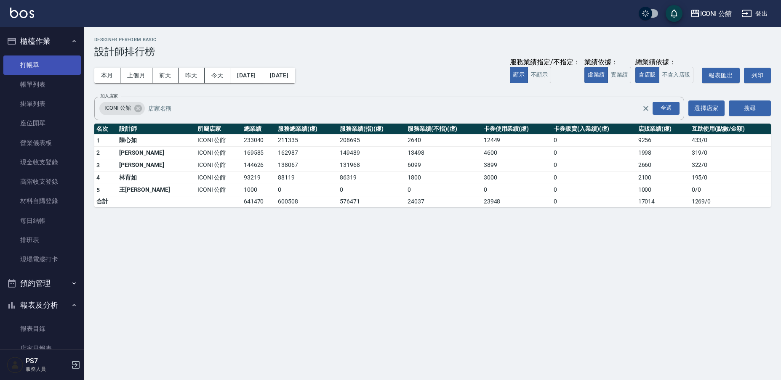
click at [34, 66] on link "打帳單" at bounding box center [41, 65] width 77 height 19
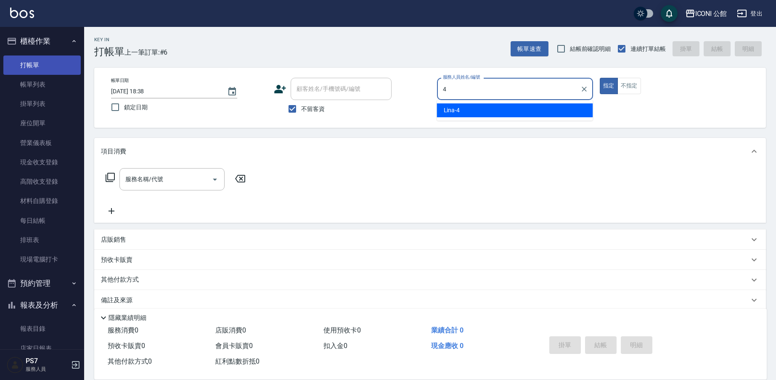
type input "Lina-4"
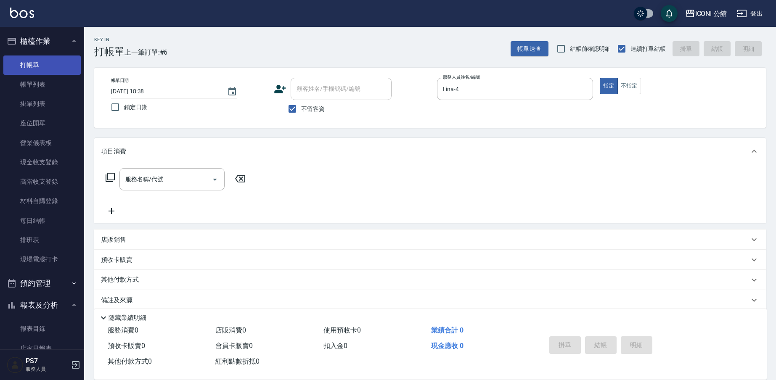
type button "true"
type input "3"
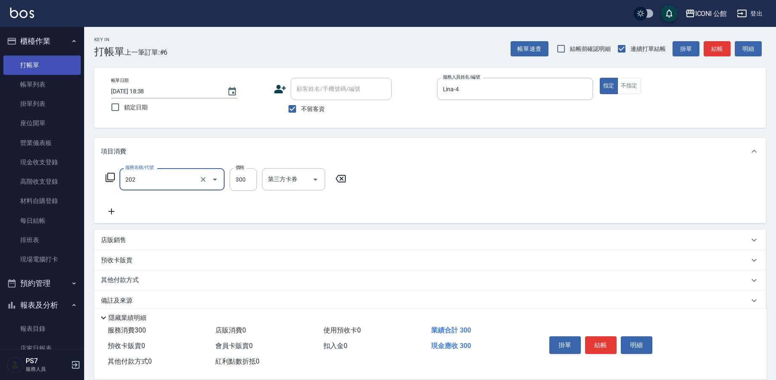
type input "單剪(202)"
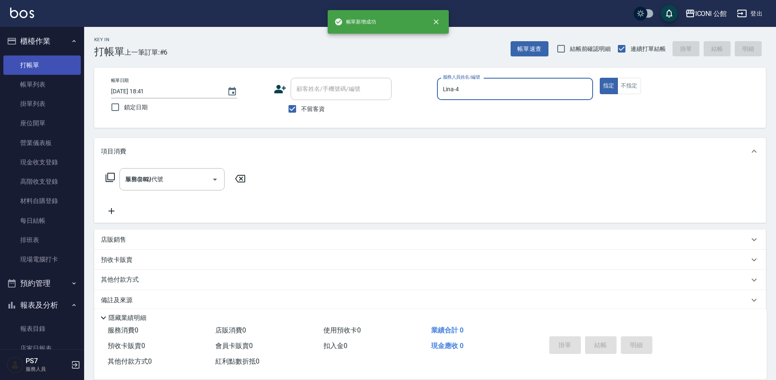
type input "[DATE] 18:41"
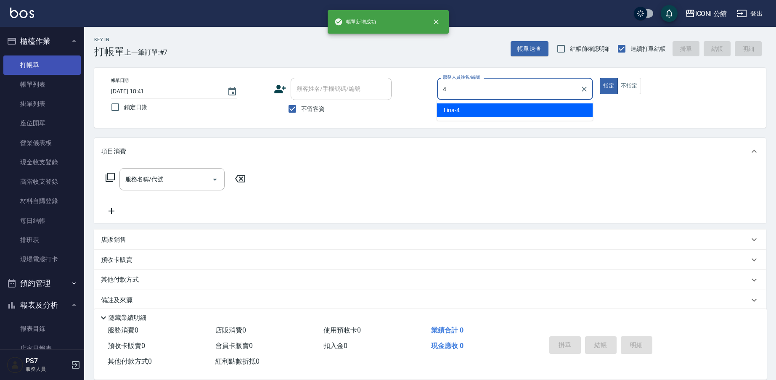
type input "Lina-4"
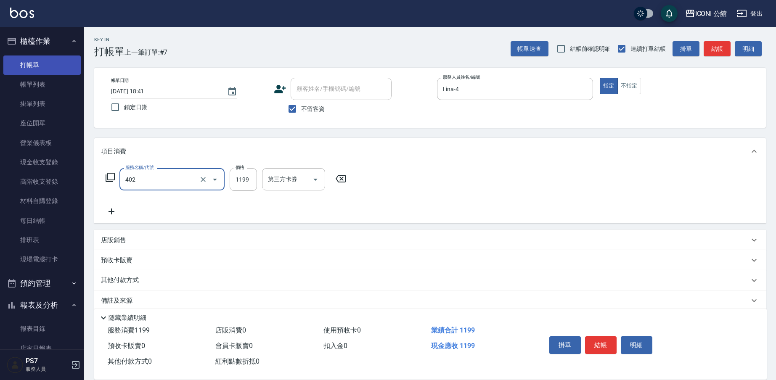
type input "設計染髮(402)"
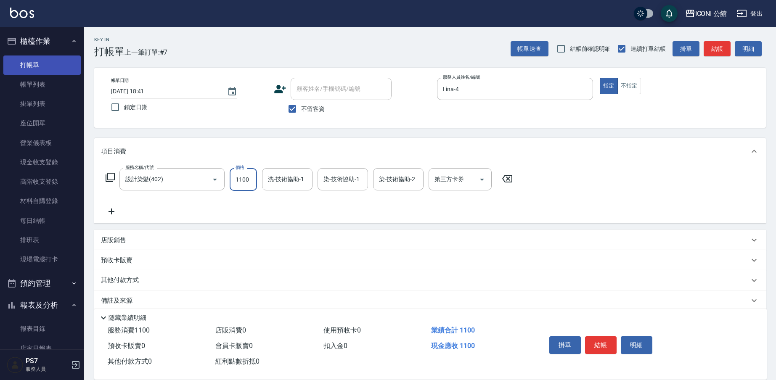
type input "1100"
type input "Lina-4"
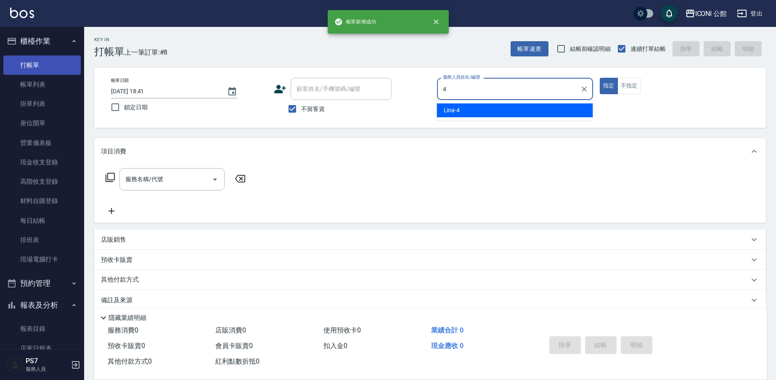
type input "Lina-4"
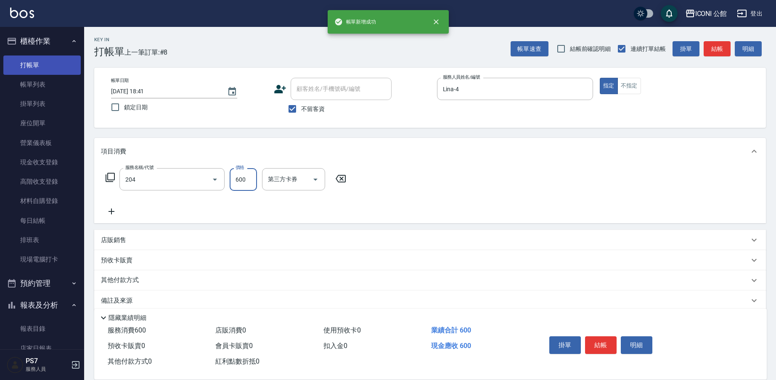
type input "指定洗+剪(204)"
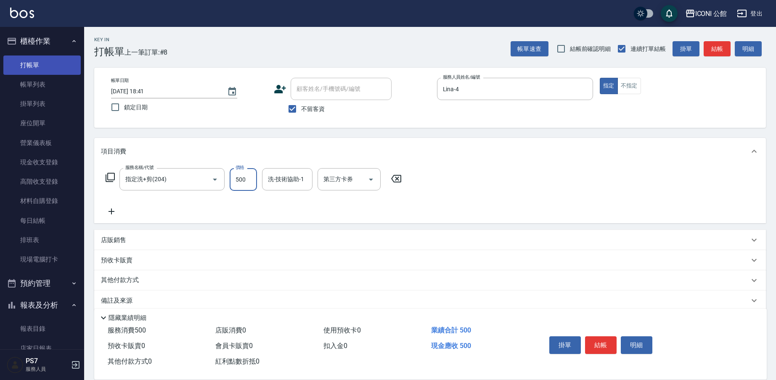
type input "500"
type input "4"
type input "[PERSON_NAME]-24"
